Goal: Find specific page/section: Find specific page/section

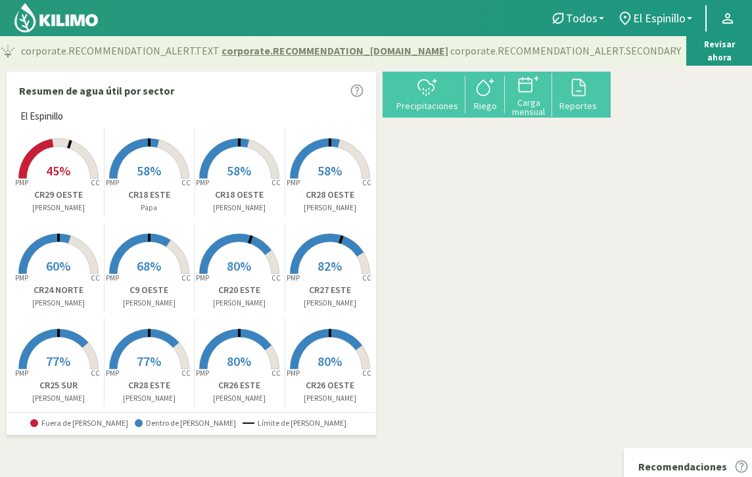
click at [155, 168] on span "58%" at bounding box center [149, 170] width 24 height 16
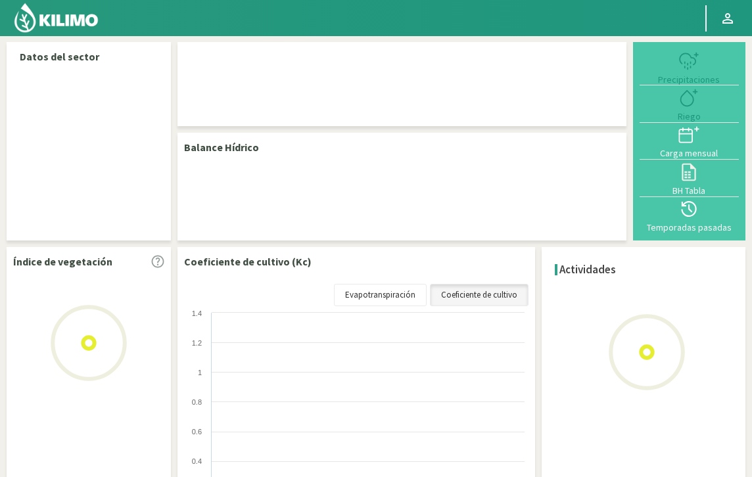
select select "1: Object"
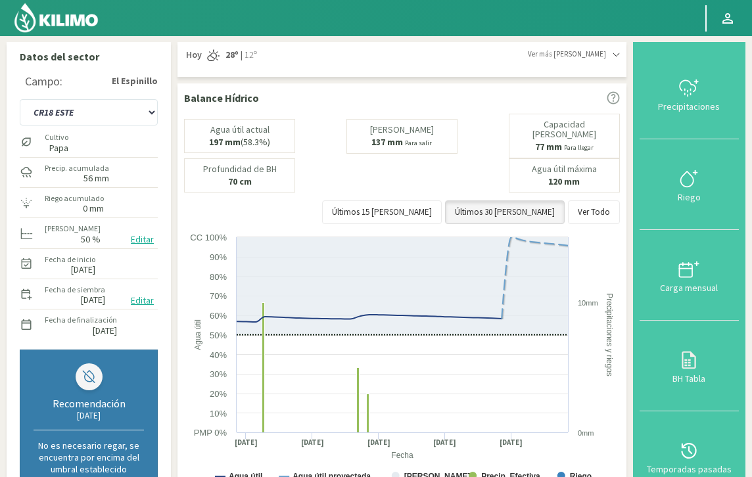
click at [60, 16] on img at bounding box center [56, 18] width 86 height 32
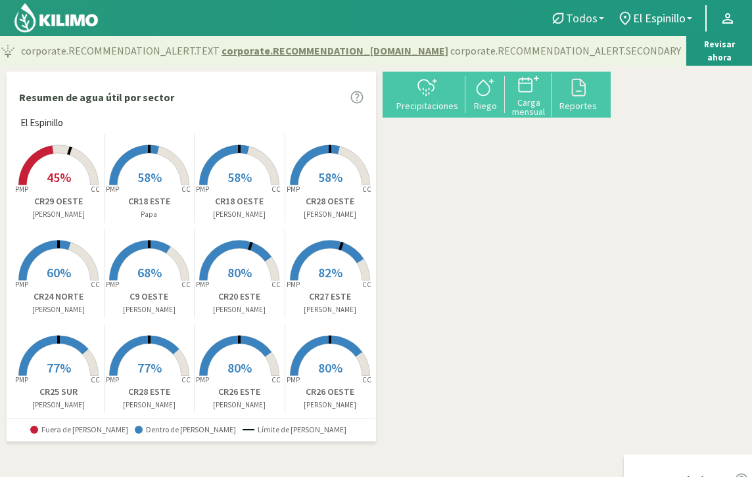
click at [603, 18] on link "Todos" at bounding box center [577, 18] width 67 height 25
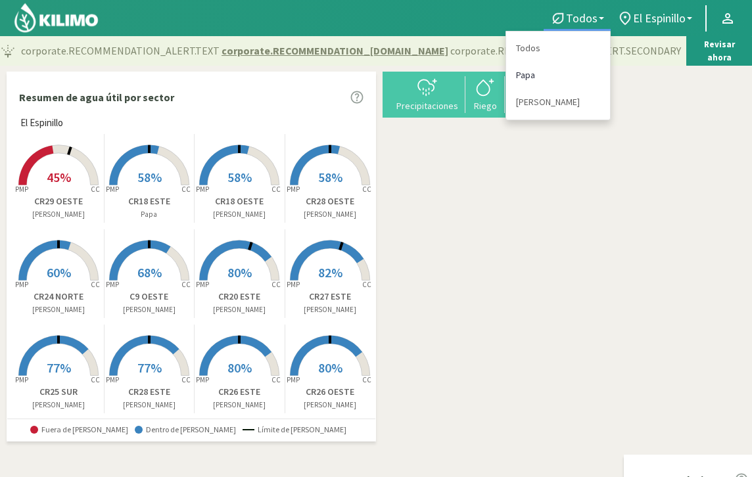
click at [521, 76] on link "Papa" at bounding box center [558, 75] width 104 height 27
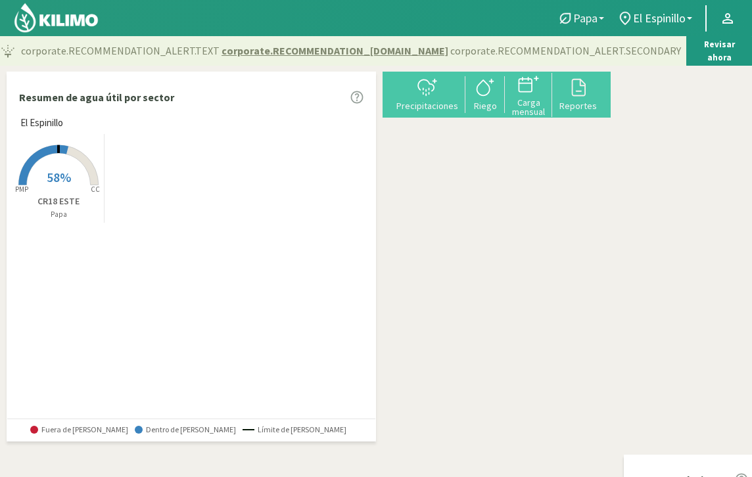
click at [597, 15] on link "Papa" at bounding box center [581, 18] width 60 height 25
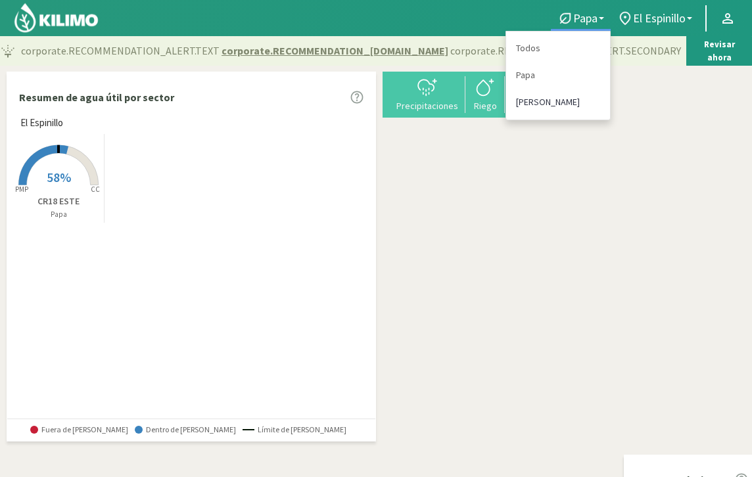
click at [531, 105] on link "[PERSON_NAME]" at bounding box center [558, 102] width 104 height 27
